Goal: Check status

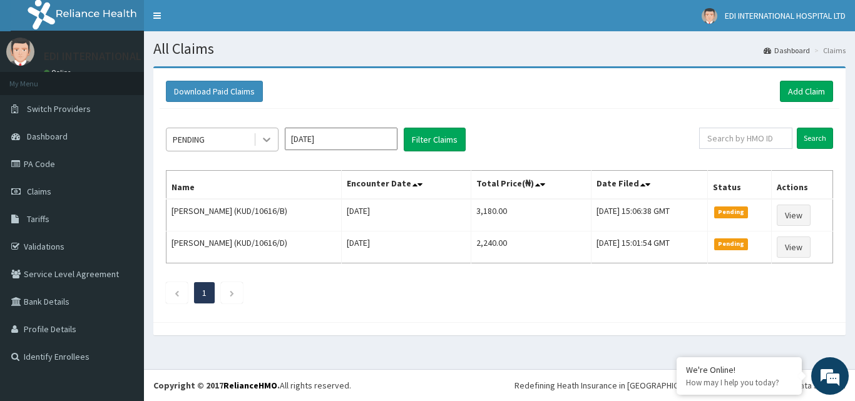
click at [260, 140] on div at bounding box center [266, 139] width 23 height 23
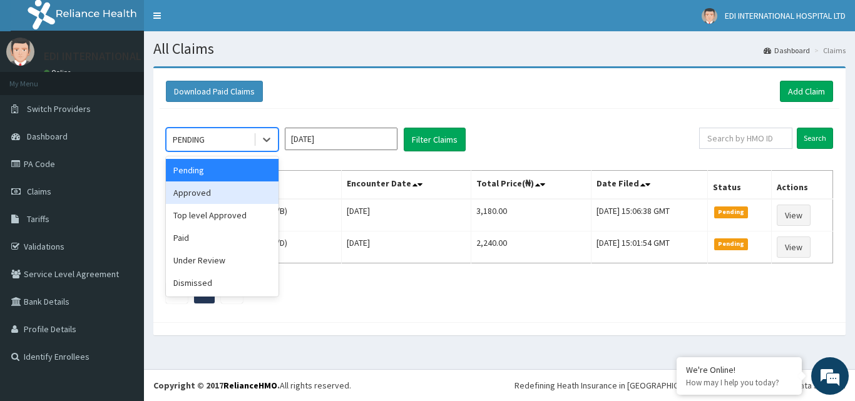
click at [199, 191] on div "Approved" at bounding box center [222, 192] width 113 height 23
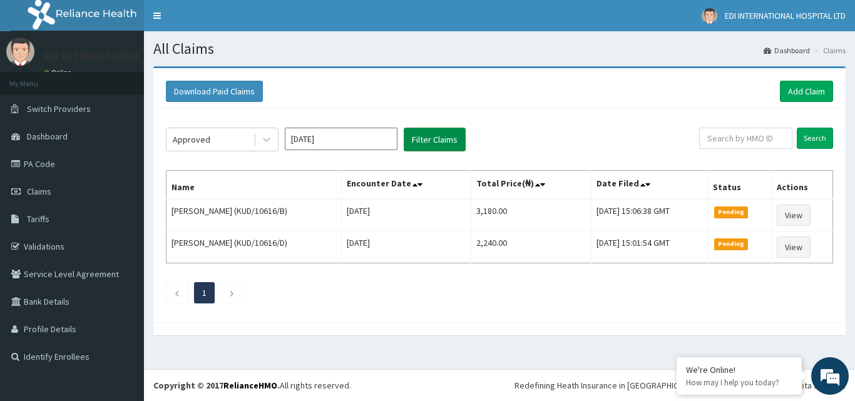
click at [432, 143] on button "Filter Claims" at bounding box center [435, 140] width 62 height 24
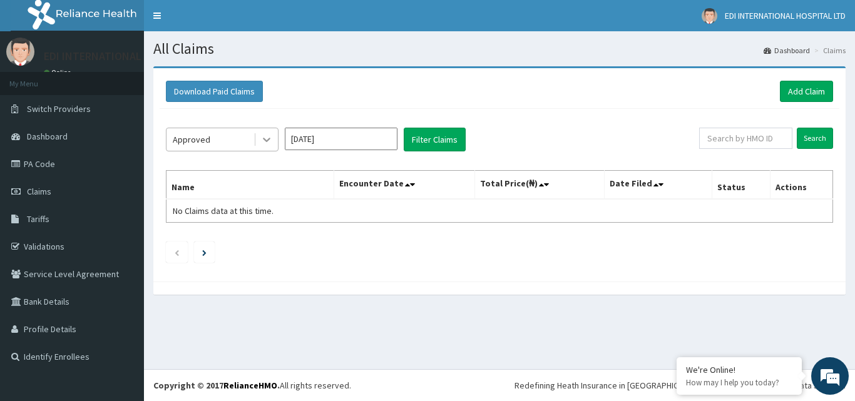
click at [265, 141] on icon at bounding box center [266, 139] width 13 height 13
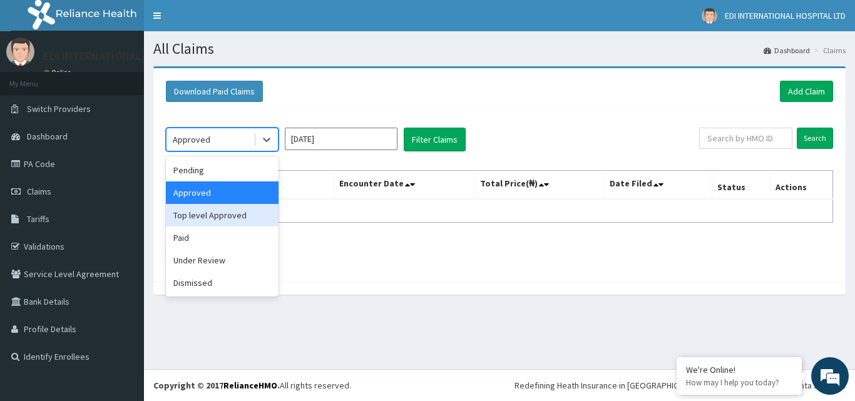
click at [198, 216] on div "Top level Approved" at bounding box center [222, 215] width 113 height 23
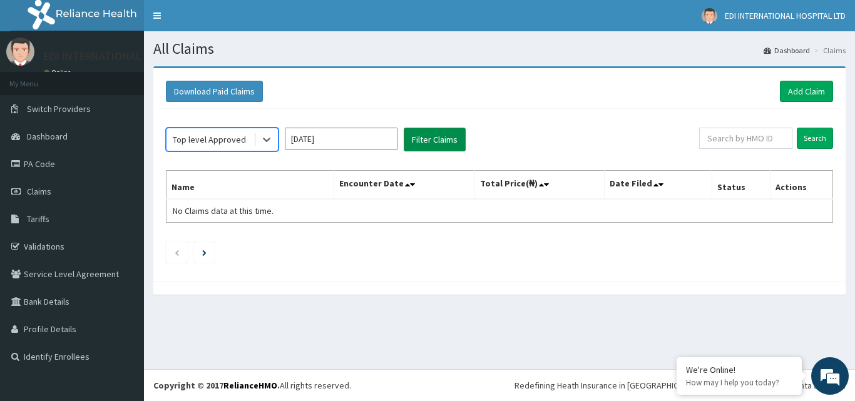
click at [421, 138] on button "Filter Claims" at bounding box center [435, 140] width 62 height 24
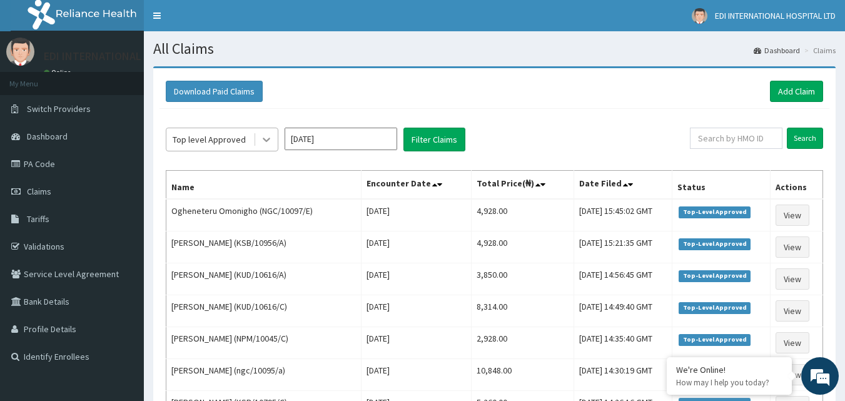
click at [267, 138] on icon at bounding box center [266, 139] width 13 height 13
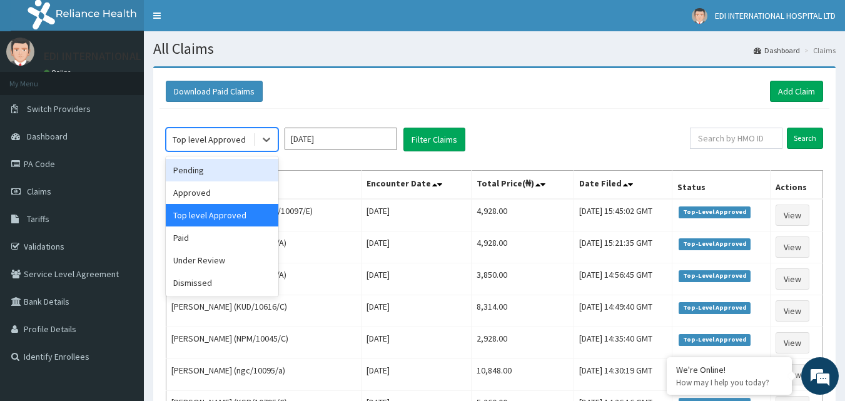
click at [201, 178] on div "Pending" at bounding box center [222, 170] width 113 height 23
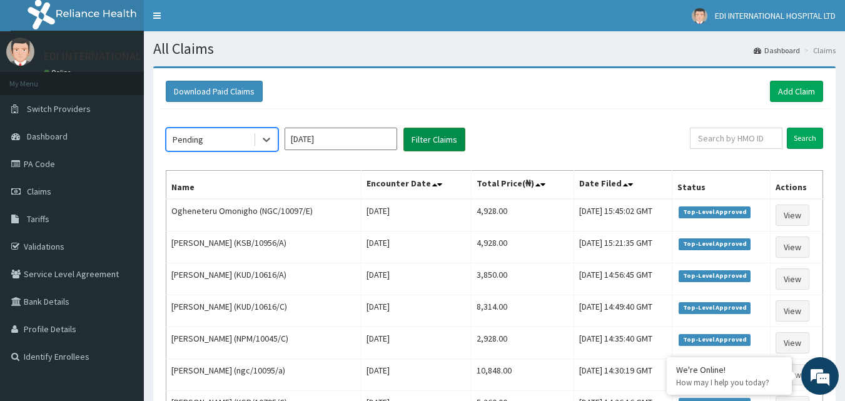
click at [438, 140] on button "Filter Claims" at bounding box center [435, 140] width 62 height 24
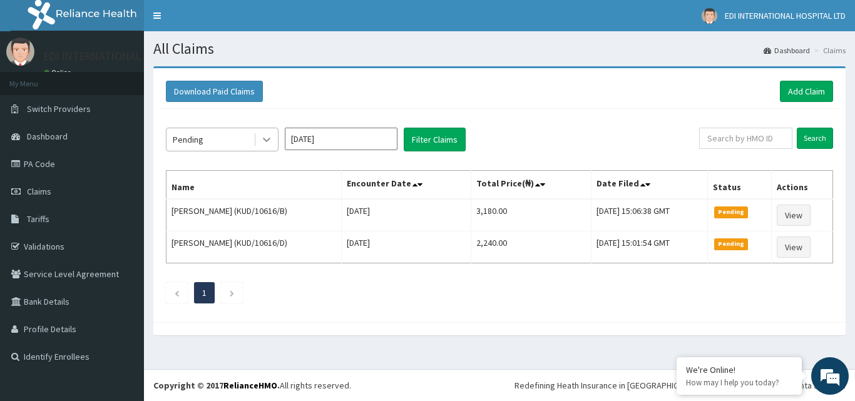
click at [260, 136] on icon at bounding box center [266, 139] width 13 height 13
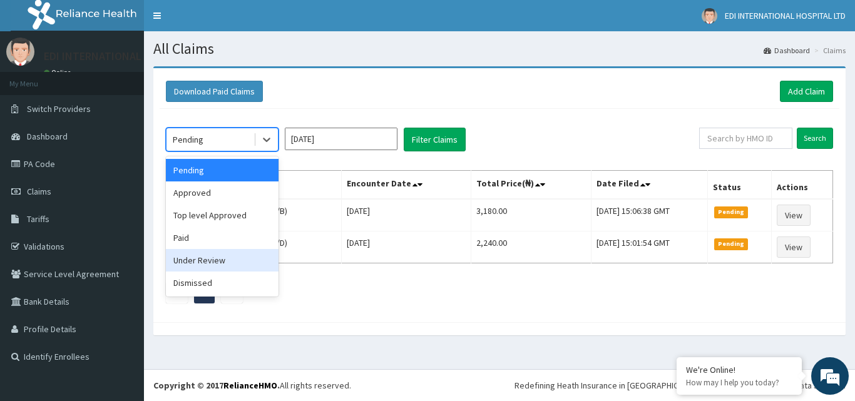
click at [195, 262] on div "Under Review" at bounding box center [222, 260] width 113 height 23
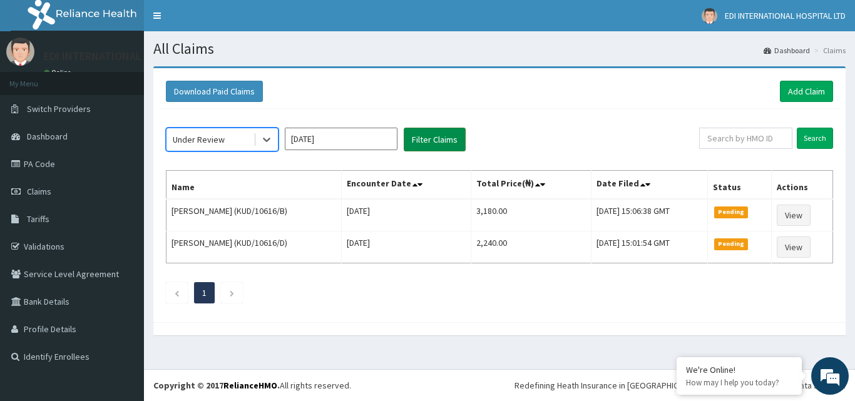
click at [444, 140] on button "Filter Claims" at bounding box center [435, 140] width 62 height 24
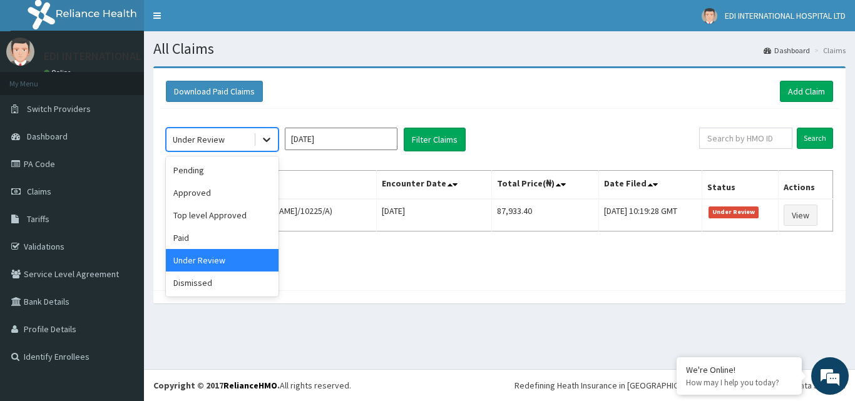
click at [265, 140] on icon at bounding box center [267, 140] width 8 height 4
drag, startPoint x: 206, startPoint y: 288, endPoint x: 246, endPoint y: 260, distance: 48.8
click at [207, 288] on div "Dismissed" at bounding box center [222, 283] width 113 height 23
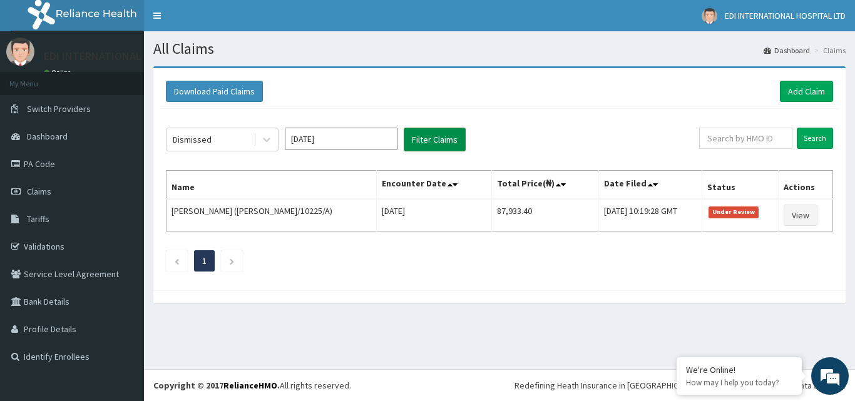
click at [415, 145] on button "Filter Claims" at bounding box center [435, 140] width 62 height 24
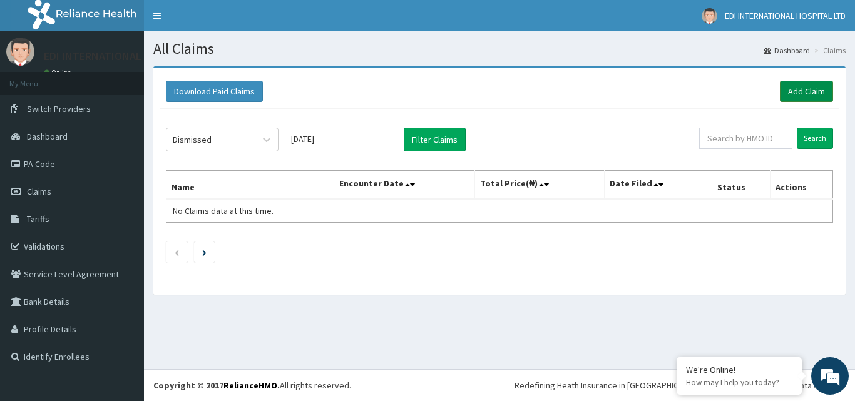
click at [796, 93] on link "Add Claim" at bounding box center [806, 91] width 53 height 21
